Goal: Task Accomplishment & Management: Complete application form

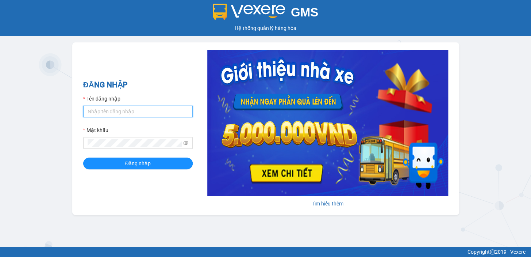
click at [104, 114] on input "Tên đăng nhập" at bounding box center [137, 111] width 109 height 12
type input "diep.nhuquynh"
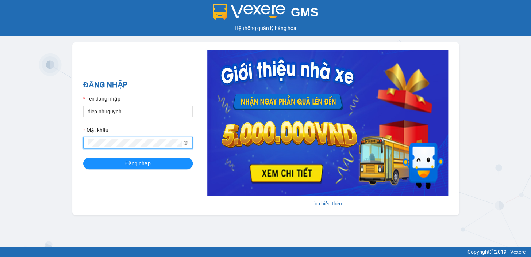
click at [83, 157] on button "Đăng nhập" at bounding box center [137, 163] width 109 height 12
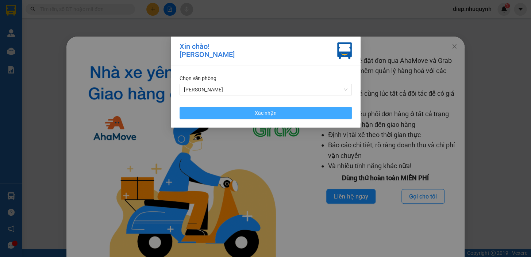
click at [314, 116] on button "Xác nhận" at bounding box center [266, 113] width 172 height 12
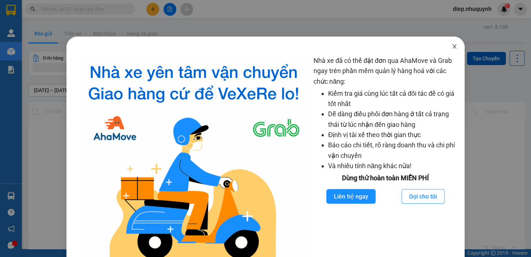
click at [453, 46] on span "Close" at bounding box center [454, 46] width 20 height 20
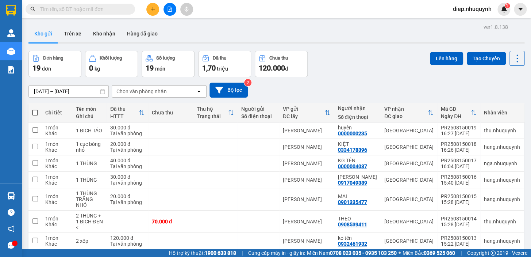
click at [151, 11] on icon "plus" at bounding box center [152, 9] width 5 height 5
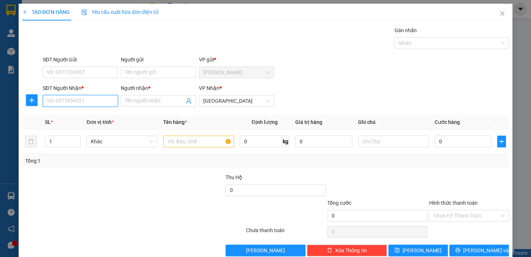
click at [97, 101] on input "SĐT Người Nhận *" at bounding box center [80, 101] width 75 height 12
type input "0343059778"
click at [83, 117] on div "0343059778 - duyên" at bounding box center [80, 115] width 66 height 8
type input "duyên"
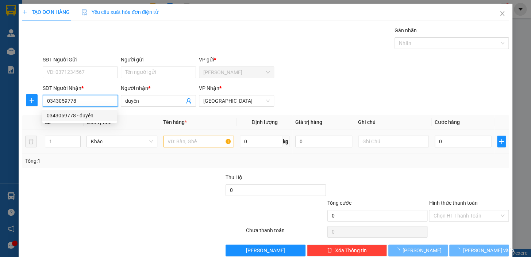
type input "50.000"
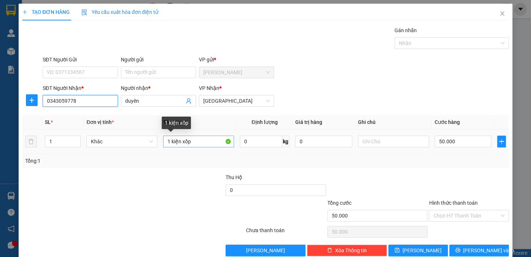
type input "0343059778"
click at [193, 142] on input "1 kiện xốp" at bounding box center [198, 141] width 71 height 12
drag, startPoint x: 196, startPoint y: 141, endPoint x: 147, endPoint y: 141, distance: 48.9
click at [147, 141] on tr "1 Khác 1 kiện xốp 0 kg 0 50.000" at bounding box center [265, 141] width 487 height 24
click at [199, 144] on input "1 kiện xốp" at bounding box center [198, 141] width 71 height 12
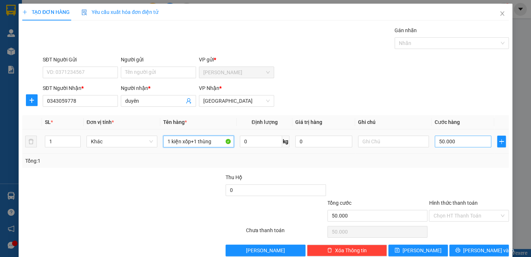
type input "1 kiện xốp+1 thùng"
click at [452, 144] on input "50.000" at bounding box center [463, 141] width 57 height 12
type input "7"
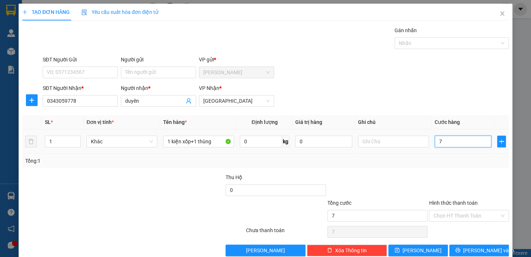
type input "70"
type input "70.000"
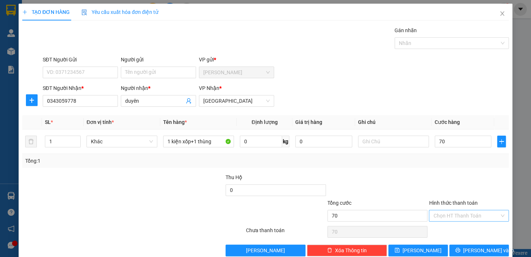
type input "70.000"
click at [462, 218] on input "Hình thức thanh toán" at bounding box center [466, 215] width 66 height 11
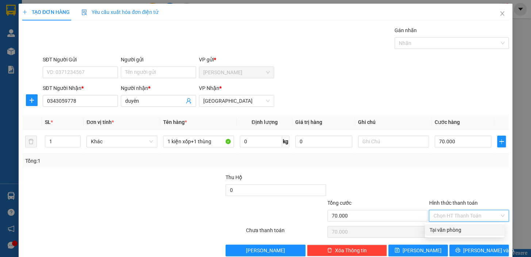
click at [456, 226] on div "Tại văn phòng" at bounding box center [464, 230] width 70 height 8
type input "0"
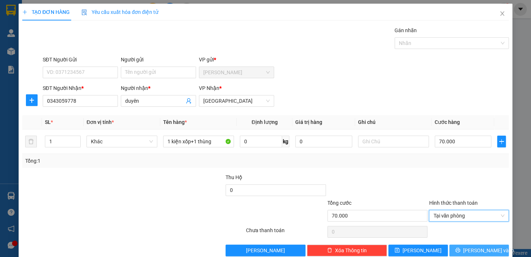
click at [475, 248] on span "[PERSON_NAME] và In" at bounding box center [488, 250] width 51 height 8
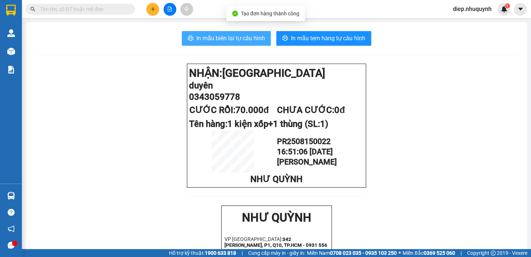
click at [250, 38] on span "In mẫu biên lai tự cấu hình" at bounding box center [230, 38] width 69 height 9
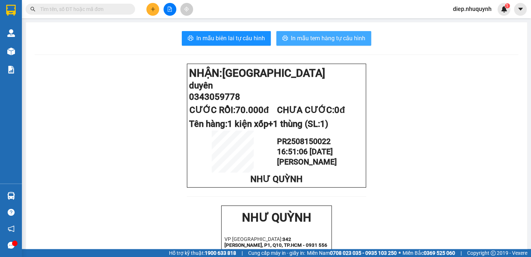
click at [303, 42] on span "In mẫu tem hàng tự cấu hình" at bounding box center [328, 38] width 74 height 9
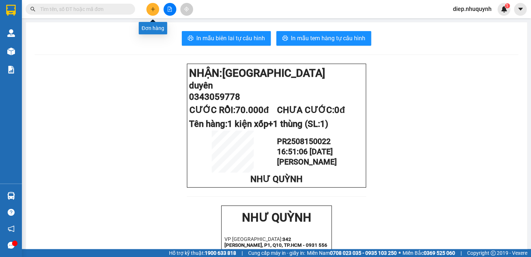
click at [150, 15] on button at bounding box center [152, 9] width 13 height 13
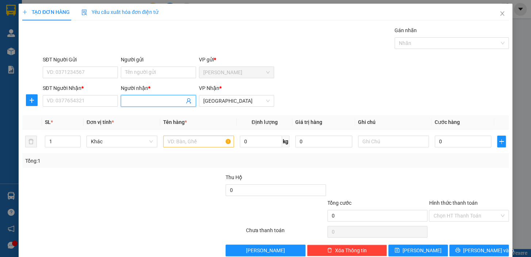
click at [140, 101] on input "Người nhận *" at bounding box center [154, 101] width 59 height 8
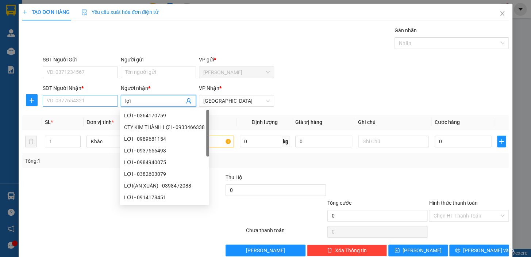
type input "lợi"
click at [91, 103] on input "SĐT Người Nhận *" at bounding box center [80, 101] width 75 height 12
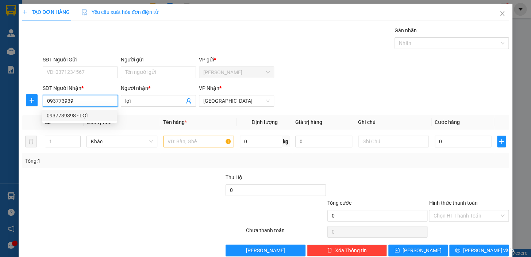
click at [86, 115] on div "0937739398 - LỢI" at bounding box center [80, 115] width 66 height 8
type input "0937739398"
type input "LỢI"
type input "50.000"
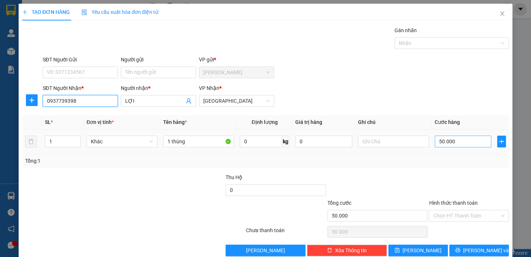
type input "0937739398"
click at [453, 142] on input "50.000" at bounding box center [463, 141] width 57 height 12
type input "3"
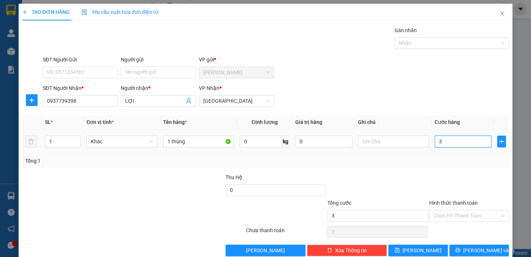
type input "30"
type input "30.000"
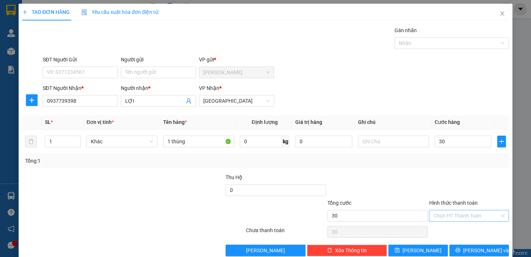
type input "30.000"
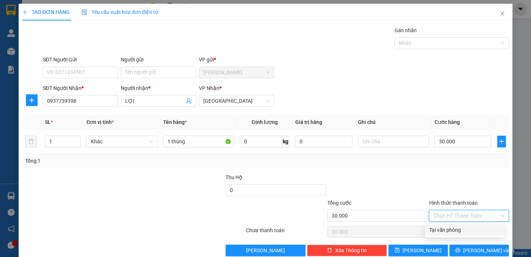
click at [456, 212] on input "Hình thức thanh toán" at bounding box center [466, 215] width 66 height 11
click at [456, 227] on div "Tại văn phòng" at bounding box center [464, 230] width 70 height 8
type input "0"
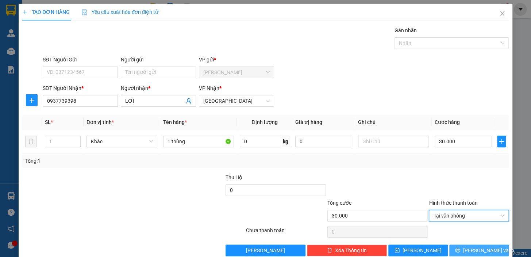
click at [474, 247] on span "[PERSON_NAME] và In" at bounding box center [488, 250] width 51 height 8
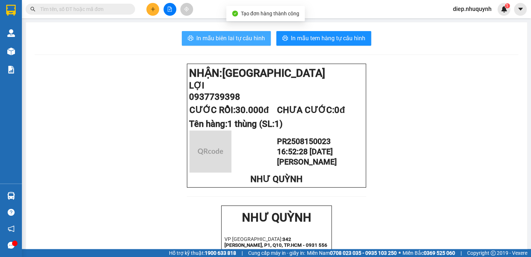
click at [249, 38] on span "In mẫu biên lai tự cấu hình" at bounding box center [230, 38] width 69 height 9
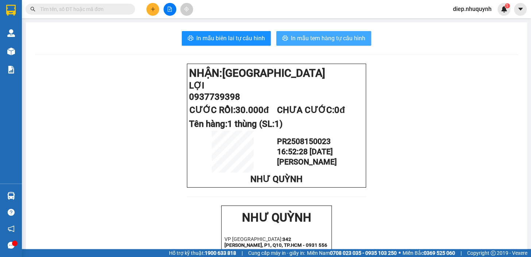
click at [324, 41] on span "In mẫu tem hàng tự cấu hình" at bounding box center [328, 38] width 74 height 9
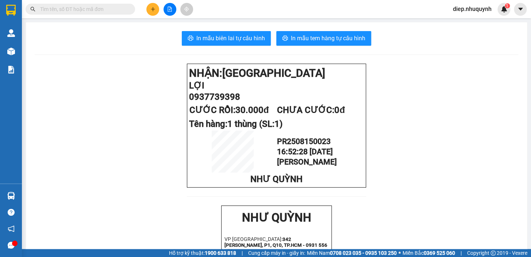
click at [114, 7] on input "text" at bounding box center [83, 9] width 86 height 8
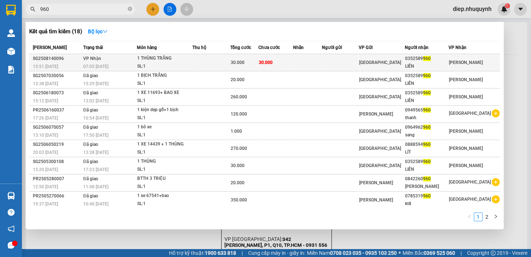
type input "960"
click at [359, 63] on td at bounding box center [340, 62] width 37 height 17
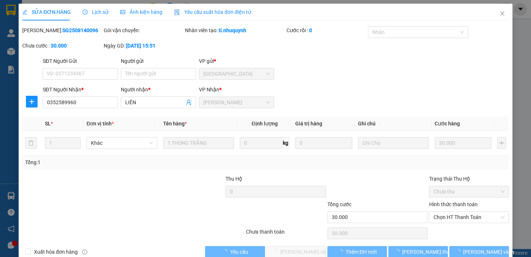
type input "0352589960"
type input "LIÊN"
type input "30.000"
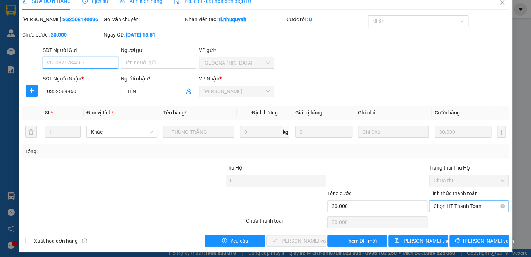
drag, startPoint x: 450, startPoint y: 204, endPoint x: 451, endPoint y: 210, distance: 5.2
click at [450, 205] on span "Chọn HT Thanh Toán" at bounding box center [468, 205] width 71 height 11
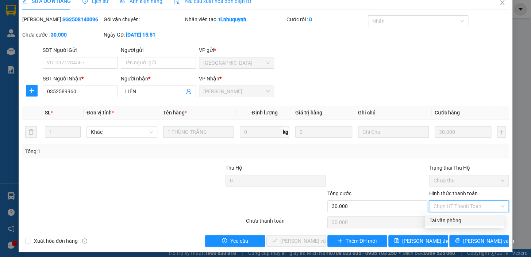
drag, startPoint x: 452, startPoint y: 220, endPoint x: 347, endPoint y: 223, distance: 105.2
click at [449, 221] on div "Tại văn phòng" at bounding box center [464, 220] width 70 height 8
type input "0"
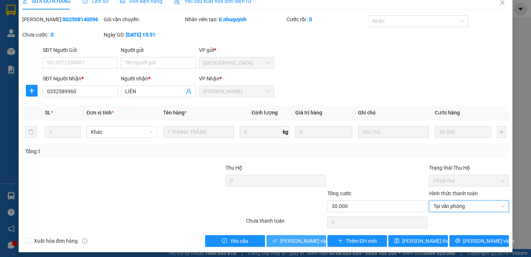
drag, startPoint x: 309, startPoint y: 237, endPoint x: 305, endPoint y: 229, distance: 8.8
click at [307, 237] on span "[PERSON_NAME] và Giao hàng" at bounding box center [315, 241] width 70 height 8
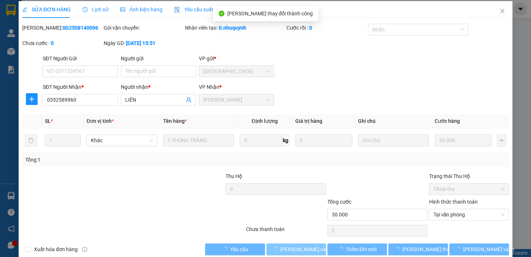
scroll to position [0, 0]
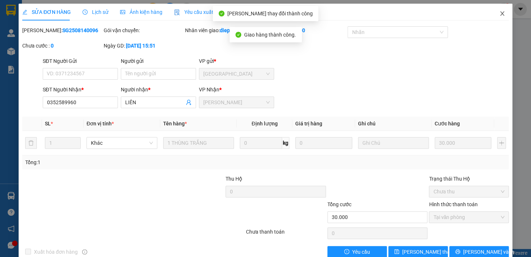
click at [499, 15] on icon "close" at bounding box center [502, 14] width 6 height 6
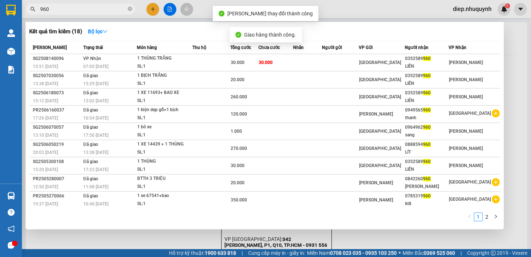
click at [120, 9] on input "960" at bounding box center [83, 9] width 86 height 8
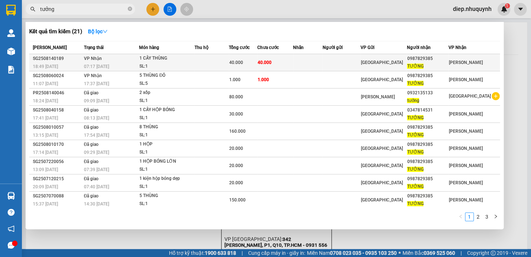
type input "tưởng"
click at [361, 62] on td at bounding box center [342, 62] width 38 height 17
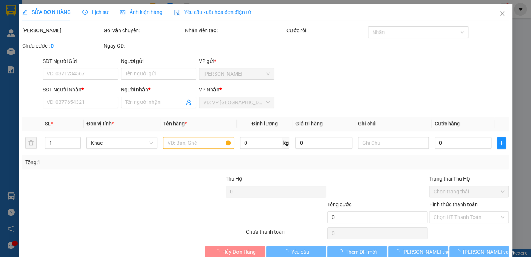
type input "0987829385"
type input "TƯỞNG"
type input "40.000"
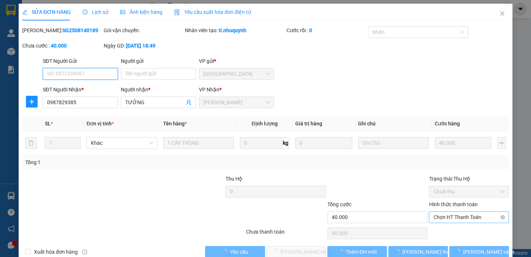
scroll to position [11, 0]
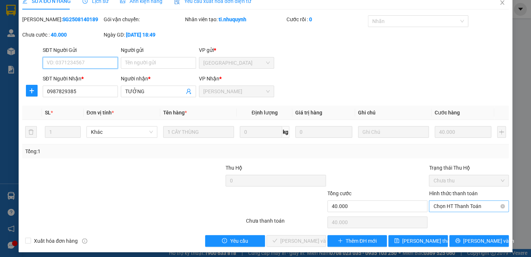
click at [461, 210] on span "Chọn HT Thanh Toán" at bounding box center [468, 205] width 71 height 11
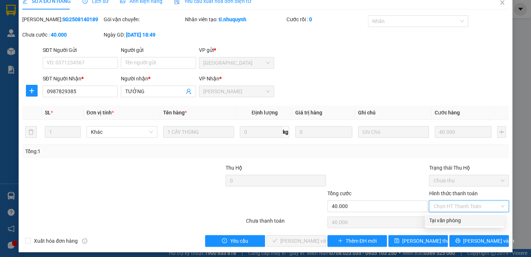
click at [456, 222] on div "Tại văn phòng" at bounding box center [464, 220] width 70 height 8
type input "0"
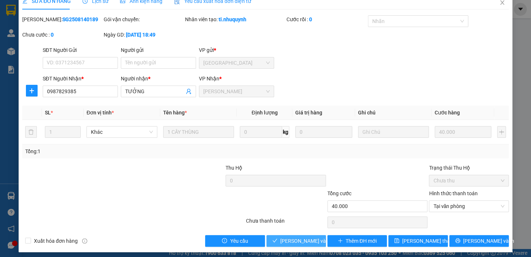
click at [311, 237] on span "[PERSON_NAME] và Giao hàng" at bounding box center [315, 241] width 70 height 8
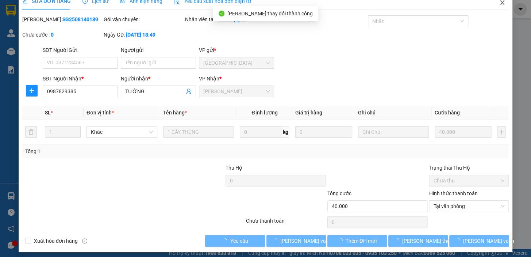
drag, startPoint x: 496, startPoint y: 3, endPoint x: 399, endPoint y: 20, distance: 99.0
click at [499, 2] on icon "close" at bounding box center [502, 3] width 6 height 6
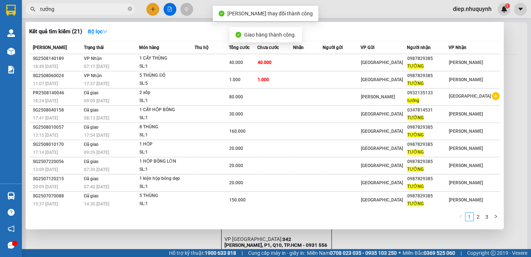
click at [95, 8] on input "tưởng" at bounding box center [83, 9] width 86 height 8
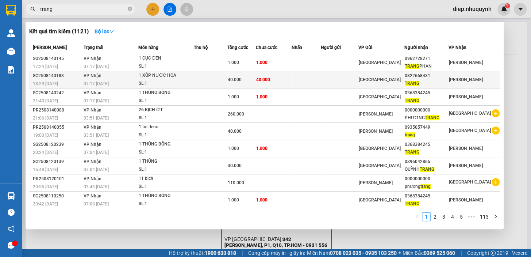
type input "trang"
click at [242, 81] on span "40.000" at bounding box center [235, 79] width 14 height 5
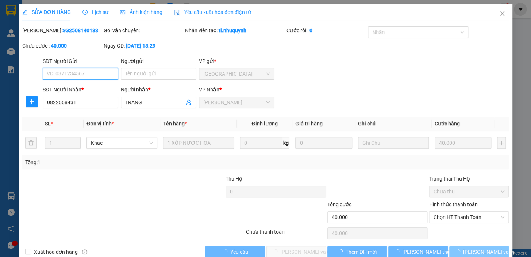
scroll to position [11, 0]
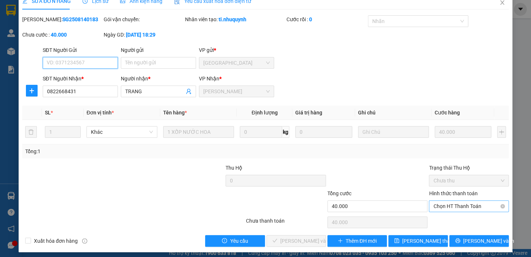
click at [451, 208] on span "Chọn HT Thanh Toán" at bounding box center [468, 205] width 71 height 11
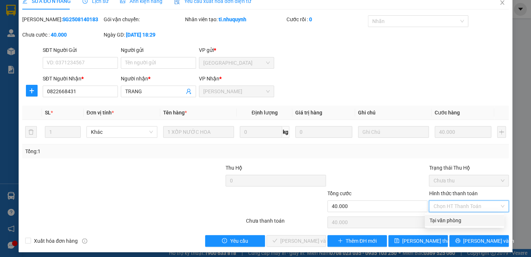
click at [446, 221] on div "Tại văn phòng" at bounding box center [464, 220] width 70 height 8
type input "0"
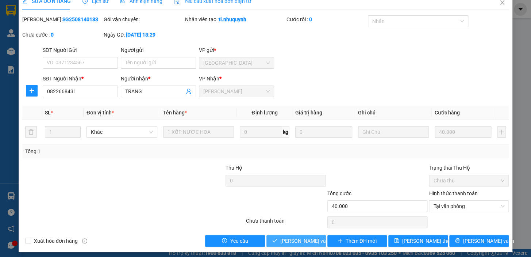
click at [311, 241] on span "[PERSON_NAME] và Giao hàng" at bounding box center [315, 241] width 70 height 8
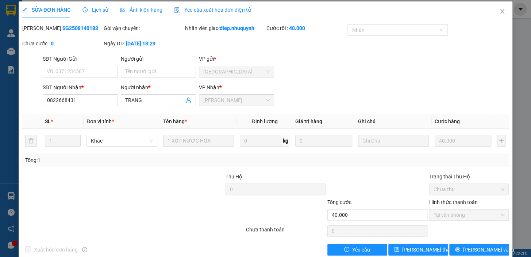
scroll to position [0, 0]
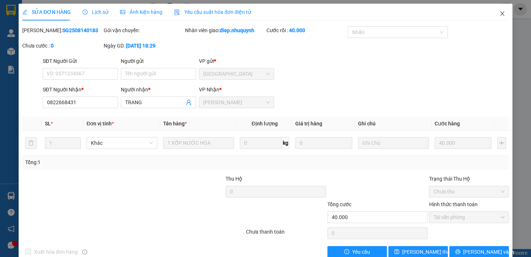
click at [500, 12] on icon "close" at bounding box center [502, 14] width 6 height 6
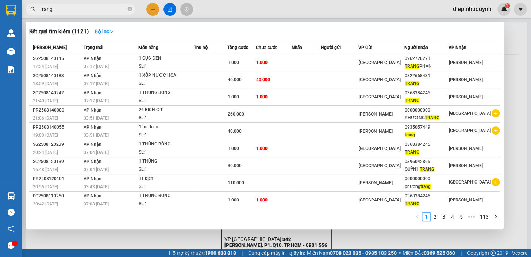
click at [111, 5] on input "trang" at bounding box center [83, 9] width 86 height 8
click at [105, 12] on input "trang" at bounding box center [83, 9] width 86 height 8
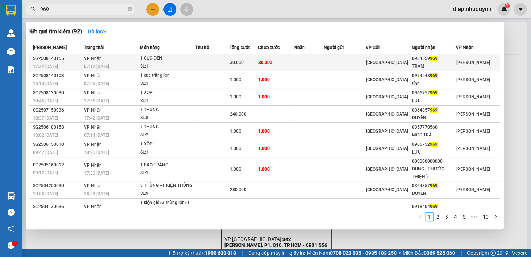
type input "969"
click at [421, 64] on div "TRÂM" at bounding box center [433, 66] width 43 height 8
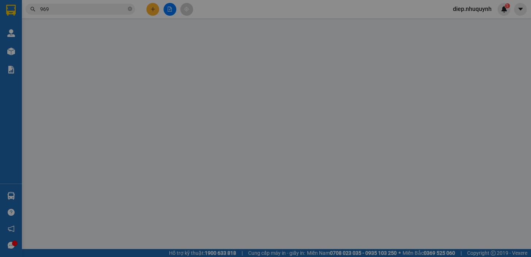
type input "0934559969"
type input "TRÂM"
type input "30.000"
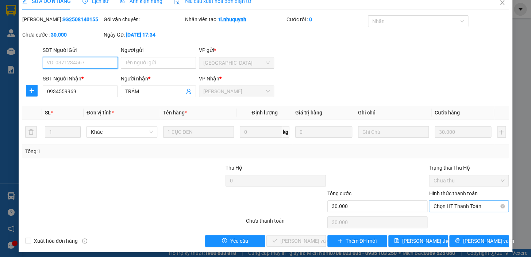
scroll to position [15, 0]
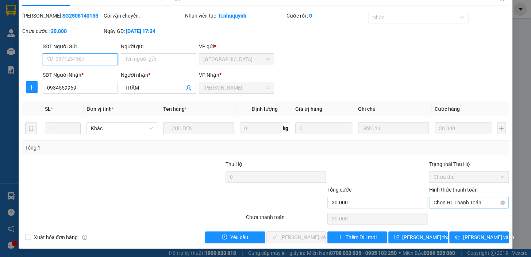
click at [453, 200] on span "Chọn HT Thanh Toán" at bounding box center [468, 202] width 71 height 11
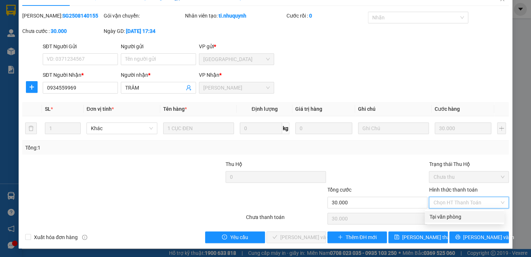
click at [446, 215] on div "Tại văn phòng" at bounding box center [464, 216] width 70 height 8
type input "0"
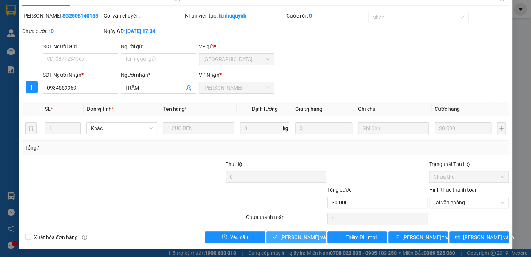
click at [300, 234] on span "[PERSON_NAME] và Giao hàng" at bounding box center [315, 237] width 70 height 8
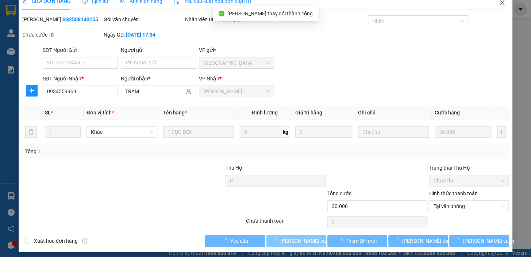
scroll to position [0, 0]
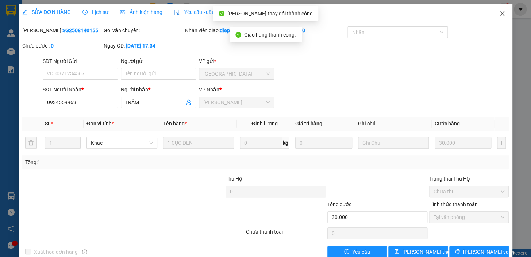
click at [499, 15] on icon "close" at bounding box center [502, 14] width 6 height 6
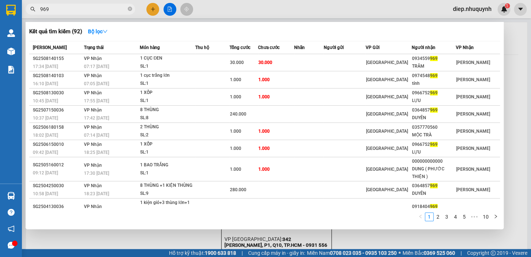
drag, startPoint x: 57, startPoint y: 10, endPoint x: 35, endPoint y: 10, distance: 21.9
click at [35, 10] on div "969" at bounding box center [71, 9] width 142 height 11
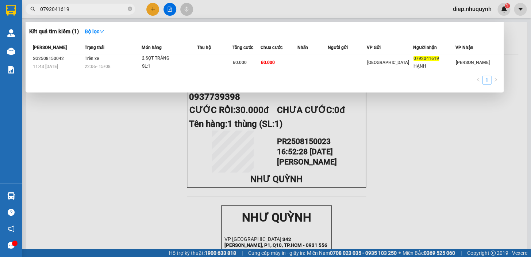
type input "0792041619"
click at [151, 9] on div at bounding box center [265, 128] width 531 height 257
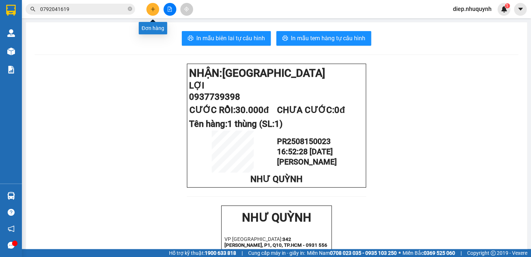
click at [151, 8] on icon "plus" at bounding box center [152, 9] width 5 height 5
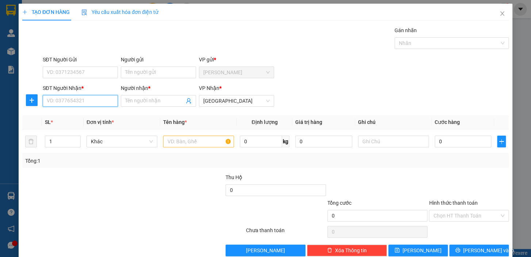
click at [105, 104] on input "SĐT Người Nhận *" at bounding box center [80, 101] width 75 height 12
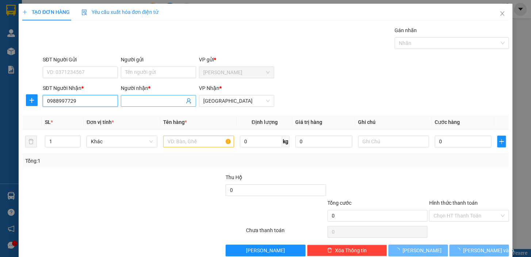
type input "0988997729"
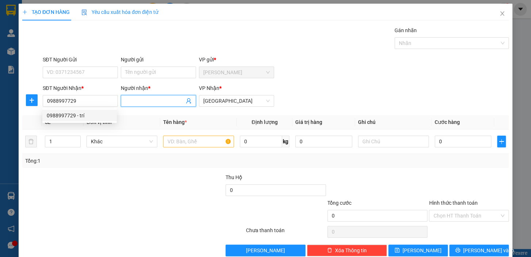
click at [151, 102] on input "Người nhận *" at bounding box center [154, 101] width 59 height 8
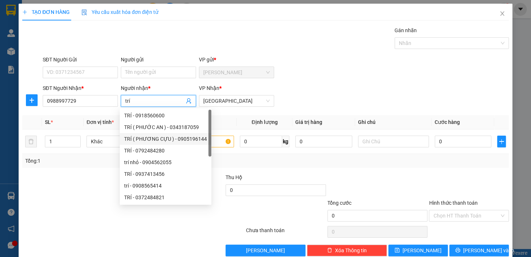
type input "trí"
click at [308, 168] on div "Transit Pickup Surcharge Ids Transit Deliver Surcharge Ids Transit Deliver Surc…" at bounding box center [265, 141] width 487 height 230
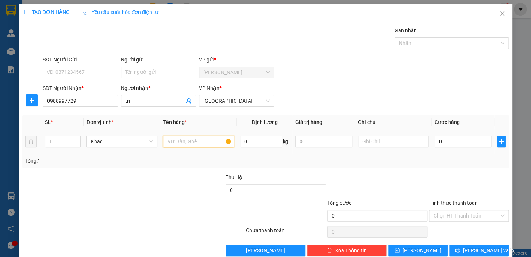
click at [208, 142] on input "text" at bounding box center [198, 141] width 71 height 12
type input "1 thùng<"
click at [445, 139] on input "0" at bounding box center [463, 141] width 57 height 12
type input "2"
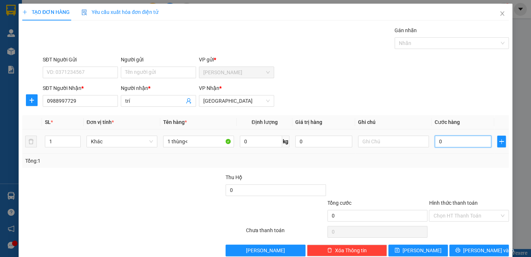
type input "2"
type input "20"
type input "20.000"
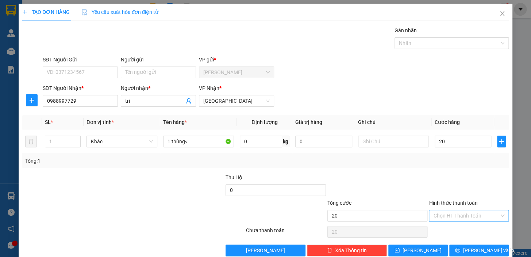
type input "20.000"
click at [444, 220] on input "Hình thức thanh toán" at bounding box center [466, 215] width 66 height 11
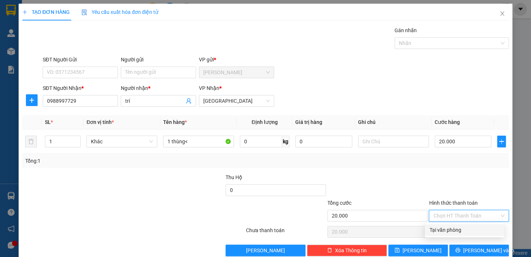
click at [459, 231] on div "Tại văn phòng" at bounding box center [464, 230] width 70 height 8
type input "0"
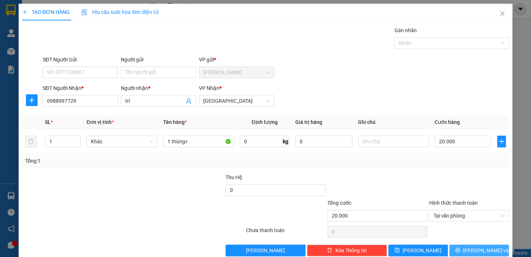
drag, startPoint x: 468, startPoint y: 245, endPoint x: 462, endPoint y: 239, distance: 8.5
click at [468, 246] on span "[PERSON_NAME] và In" at bounding box center [488, 250] width 51 height 8
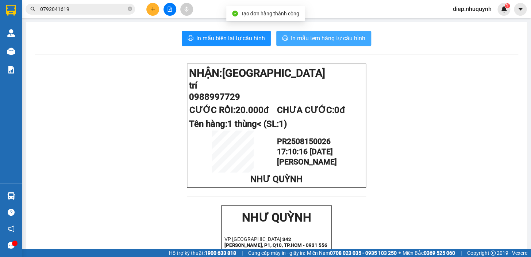
click at [299, 41] on span "In mẫu tem hàng tự cấu hình" at bounding box center [328, 38] width 74 height 9
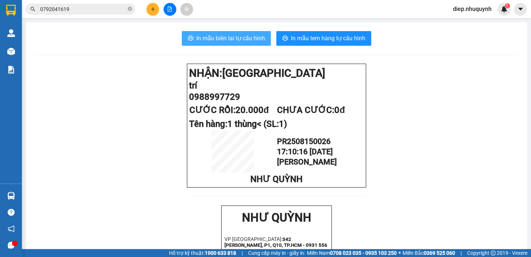
click at [243, 38] on span "In mẫu biên lai tự cấu hình" at bounding box center [230, 38] width 69 height 9
